Goal: Task Accomplishment & Management: Manage account settings

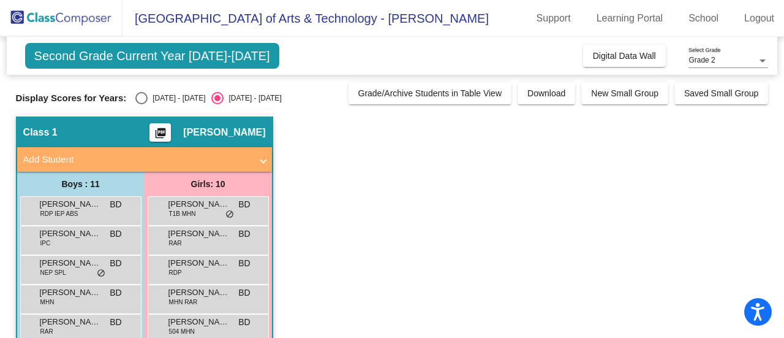
click at [161, 97] on div "[DATE] - [DATE]" at bounding box center [177, 98] width 58 height 11
click at [142, 104] on input "[DATE] - [DATE]" at bounding box center [141, 104] width 1 height 1
radio input "true"
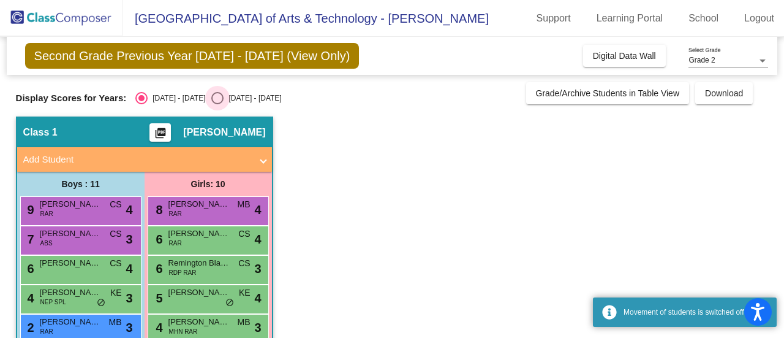
click at [211, 94] on div "Select an option" at bounding box center [217, 98] width 12 height 12
click at [217, 104] on input "[DATE] - [DATE]" at bounding box center [217, 104] width 1 height 1
radio input "true"
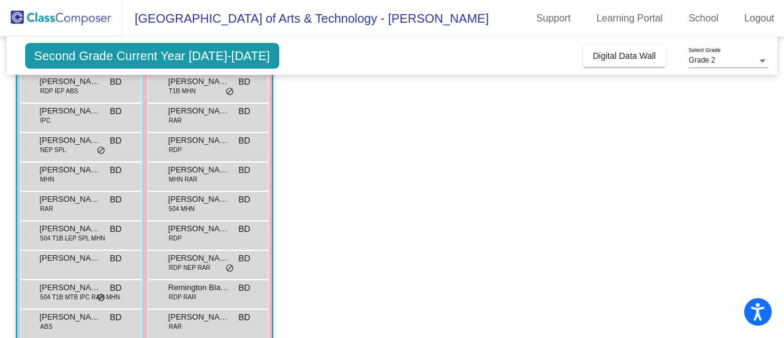
scroll to position [184, 0]
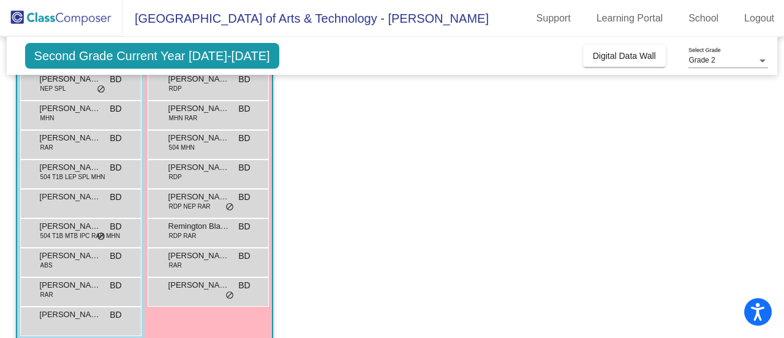
click at [211, 207] on div "[PERSON_NAME] RDP NEP RAR BD lock do_not_disturb_alt" at bounding box center [208, 201] width 117 height 25
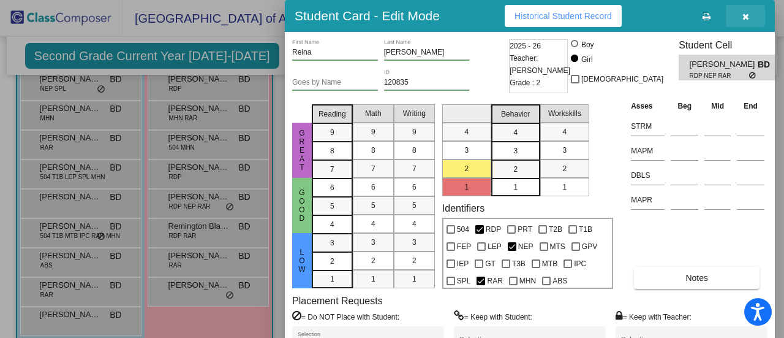
click at [749, 13] on icon "button" at bounding box center [746, 16] width 7 height 9
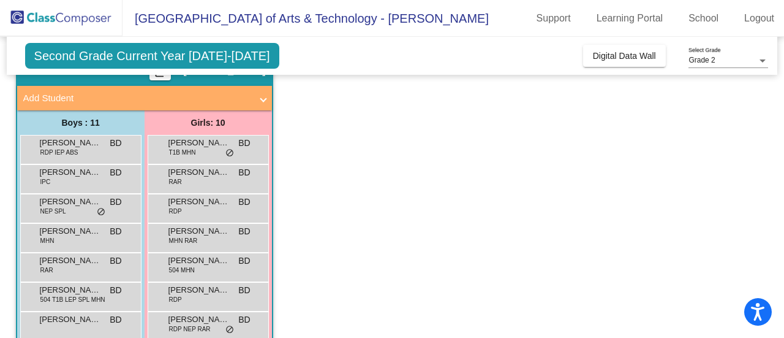
scroll to position [123, 0]
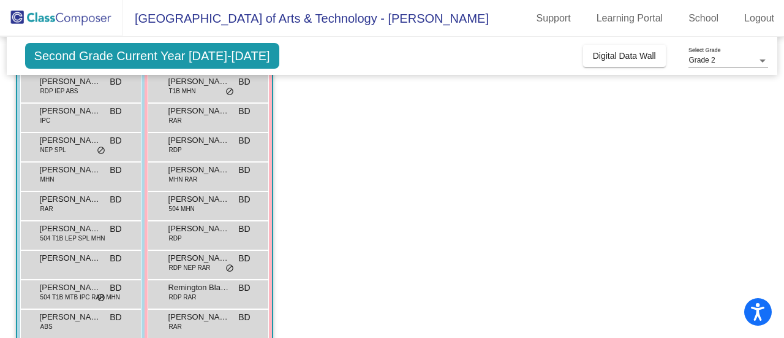
click at [69, 142] on span "[PERSON_NAME]" at bounding box center [70, 140] width 61 height 12
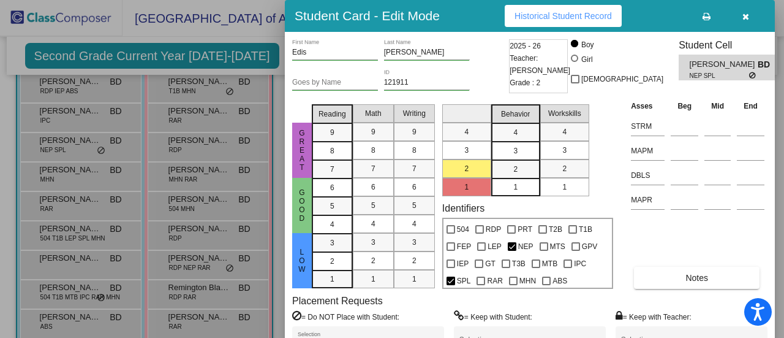
click at [745, 12] on span "button" at bounding box center [746, 16] width 7 height 10
